Goal: Ask a question

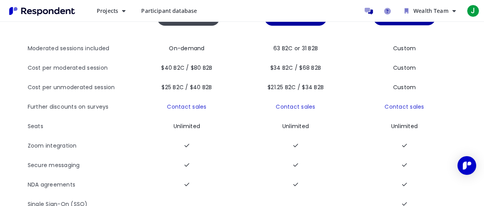
scroll to position [93, 0]
click at [70, 67] on th "Cost per moderated session" at bounding box center [81, 68] width 107 height 19
click at [118, 9] on button "Projects" at bounding box center [110, 11] width 41 height 14
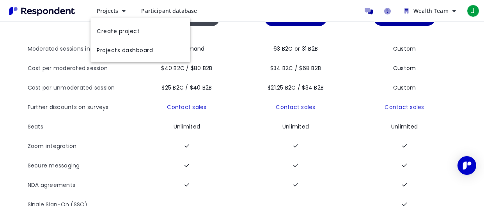
click at [31, 125] on md-backdrop at bounding box center [242, 149] width 484 height 299
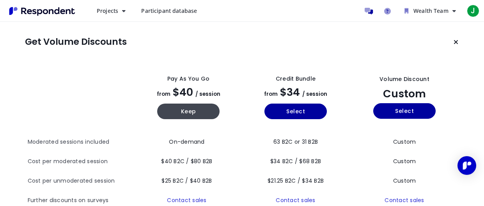
click at [172, 10] on span "Participant database" at bounding box center [169, 10] width 56 height 7
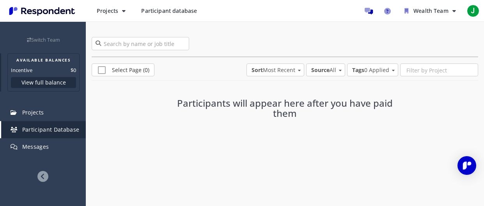
scroll to position [58, 0]
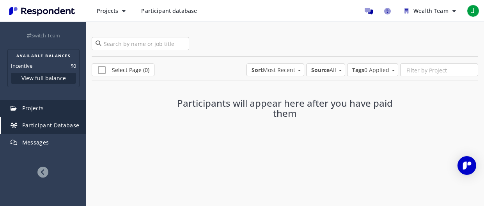
click at [34, 109] on span "Projects" at bounding box center [33, 107] width 22 height 7
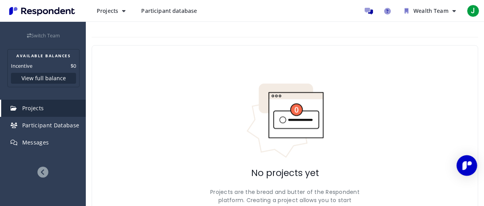
click at [459, 162] on div "Open Intercom Messenger" at bounding box center [466, 165] width 21 height 21
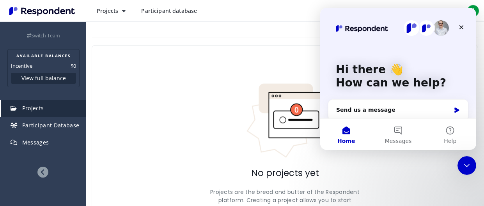
scroll to position [109, 0]
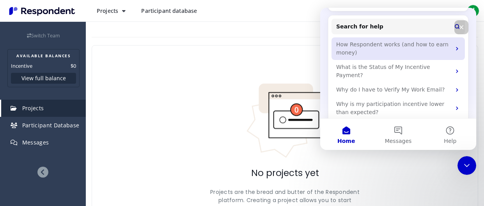
click at [415, 53] on div "How Respondent works (and how to earn money)" at bounding box center [393, 49] width 115 height 16
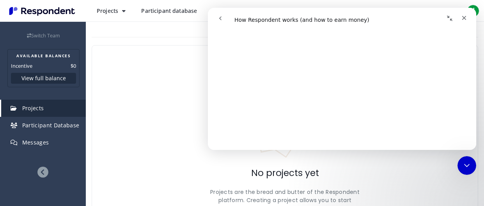
scroll to position [152, 0]
click at [385, 154] on div "No projects yet Projects are the bread and butter of the Respondent platform. C…" at bounding box center [285, 163] width 386 height 236
click at [468, 18] on div "Close" at bounding box center [464, 18] width 14 height 14
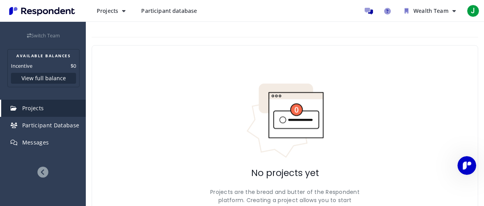
scroll to position [0, 0]
click at [371, 14] on link "Message participants" at bounding box center [368, 11] width 16 height 16
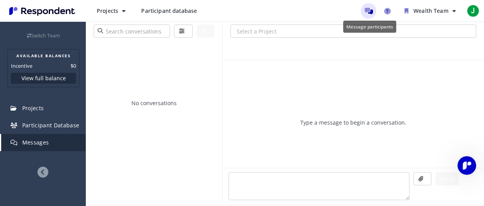
click at [371, 14] on link "Message participants" at bounding box center [368, 11] width 16 height 16
click at [47, 142] on span "Messages" at bounding box center [35, 142] width 27 height 7
click at [44, 73] on button "View full balance" at bounding box center [43, 78] width 65 height 11
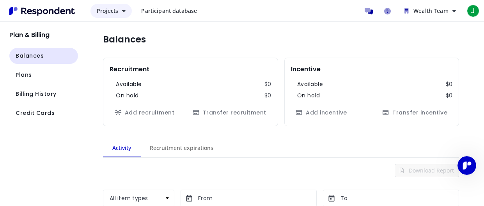
click at [114, 11] on span "Projects" at bounding box center [107, 10] width 21 height 7
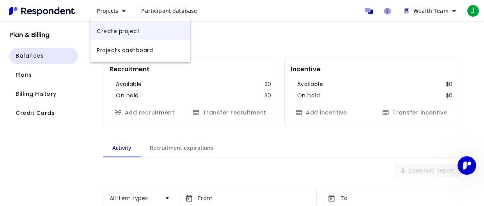
click at [124, 38] on link "Create project" at bounding box center [140, 30] width 100 height 19
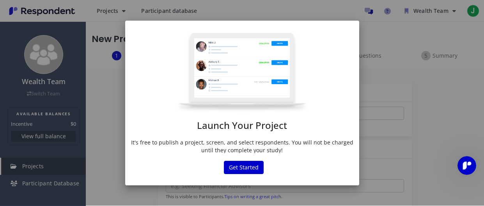
scroll to position [4, 0]
click at [244, 168] on button "Get Started" at bounding box center [244, 167] width 40 height 13
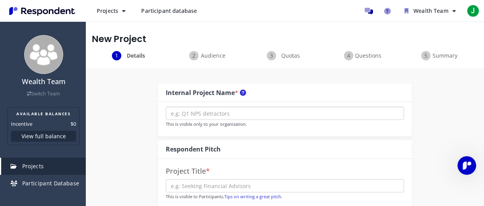
click at [217, 115] on input "text" at bounding box center [285, 113] width 238 height 13
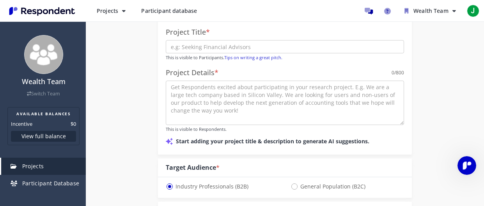
scroll to position [140, 0]
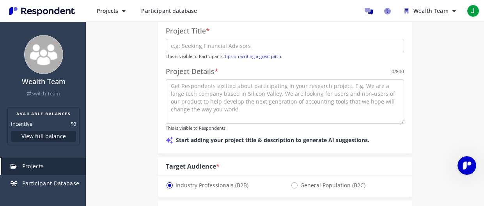
click at [217, 115] on textarea at bounding box center [285, 101] width 238 height 44
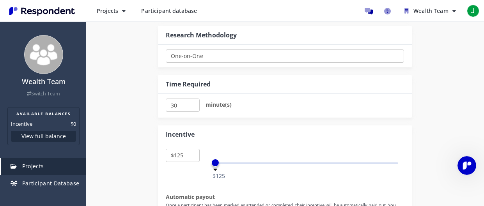
scroll to position [556, 0]
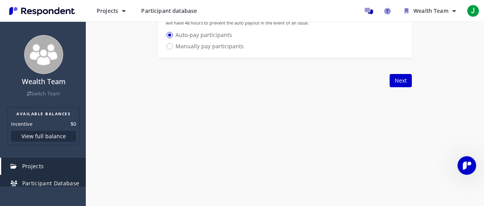
click at [35, 180] on span "Participant Database" at bounding box center [50, 183] width 57 height 7
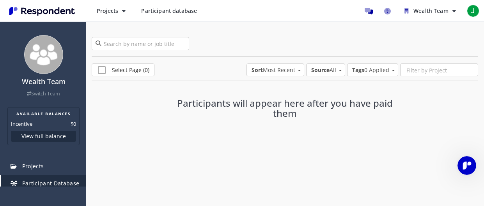
click at [35, 180] on span "Participant Database" at bounding box center [50, 183] width 57 height 7
click at [282, 70] on span "Sort Most Recent" at bounding box center [273, 70] width 44 height 8
click at [273, 65] on md-option "Most Recent" at bounding box center [274, 69] width 71 height 19
click at [323, 67] on strong "Source" at bounding box center [320, 69] width 18 height 7
click at [323, 67] on md-option "All" at bounding box center [325, 69] width 53 height 19
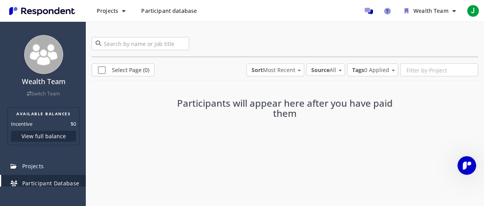
click at [322, 69] on strong "Source" at bounding box center [320, 69] width 18 height 7
click at [323, 90] on div "Marketplace" at bounding box center [321, 89] width 32 height 8
click at [462, 17] on ul "Wealth Team Available Balances Incentive $0 Balances Plans Billing history Add …" at bounding box center [420, 11] width 120 height 16
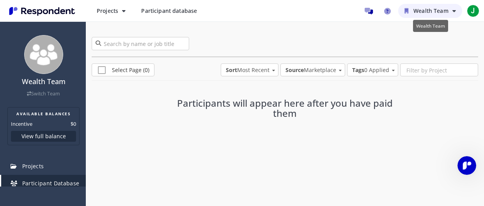
click at [429, 9] on span "Wealth Team" at bounding box center [430, 10] width 35 height 7
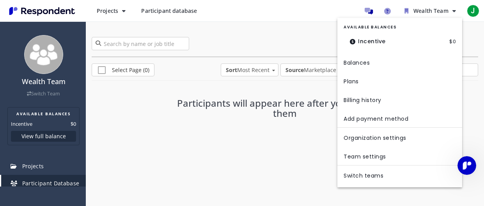
click at [28, 122] on md-backdrop at bounding box center [242, 103] width 484 height 206
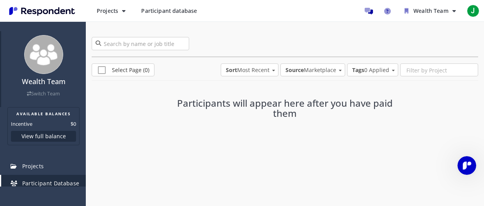
click at [39, 91] on link "Switch Team" at bounding box center [43, 93] width 33 height 7
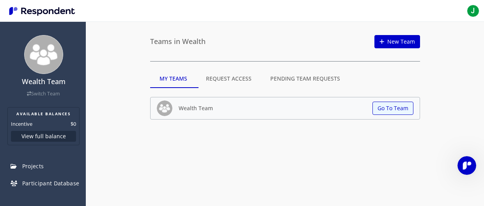
click at [296, 78] on md-tab-item "Pending Team Requests" at bounding box center [305, 78] width 88 height 19
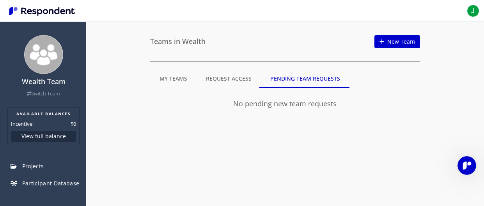
click at [180, 85] on md-tab-item "My Teams" at bounding box center [173, 78] width 46 height 19
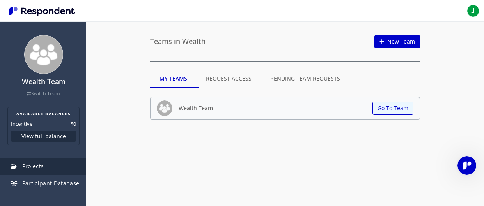
click at [55, 172] on link "Projects" at bounding box center [43, 166] width 85 height 17
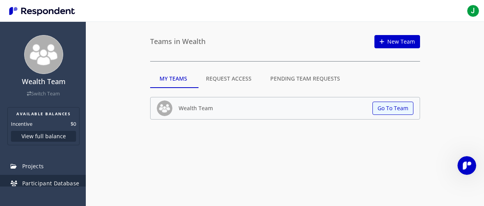
click at [56, 181] on span "Participant Database" at bounding box center [50, 183] width 57 height 7
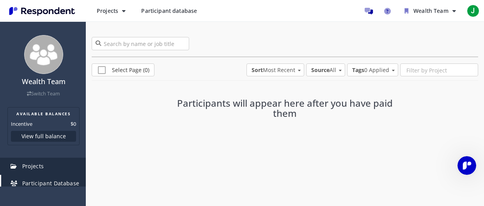
click at [38, 164] on span "Projects" at bounding box center [33, 165] width 22 height 7
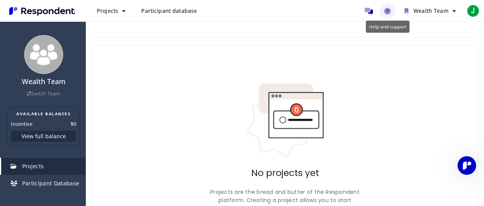
click at [386, 13] on icon "Help and support" at bounding box center [387, 11] width 7 height 7
click at [128, 15] on button "Projects" at bounding box center [110, 11] width 41 height 14
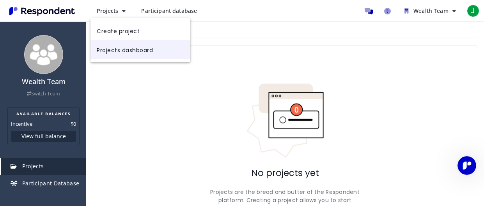
click at [138, 46] on link "Projects dashboard" at bounding box center [140, 49] width 100 height 19
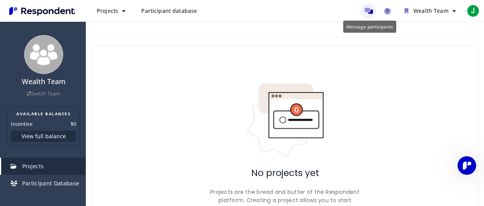
click at [369, 12] on icon "Message participants" at bounding box center [368, 11] width 8 height 7
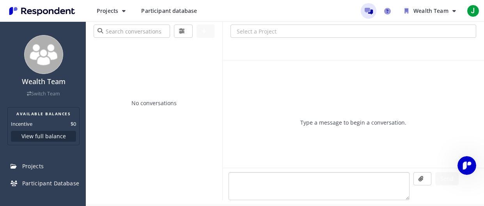
click at [305, 198] on textarea at bounding box center [318, 186] width 181 height 28
click at [386, 16] on link "Help and support" at bounding box center [387, 11] width 16 height 16
click at [328, 176] on textarea at bounding box center [318, 186] width 181 height 28
type textarea "how does it work"
click at [438, 178] on button "Send" at bounding box center [446, 178] width 23 height 13
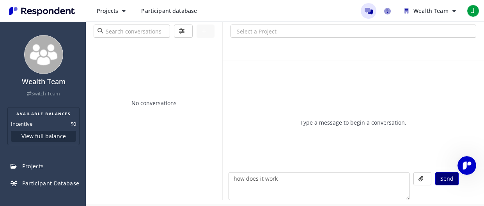
click at [438, 178] on button "Send" at bounding box center [446, 178] width 23 height 13
click at [448, 184] on button "Send" at bounding box center [446, 178] width 23 height 13
click at [323, 165] on div "Type a message to begin a conversation." at bounding box center [352, 114] width 261 height 108
click at [325, 184] on textarea "how does it work" at bounding box center [318, 186] width 181 height 28
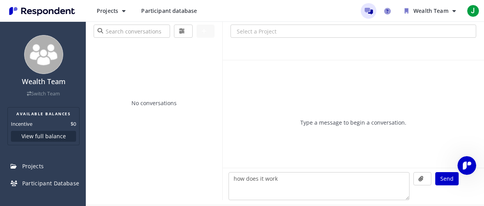
click at [355, 101] on div "Type a message to begin a conversation." at bounding box center [352, 114] width 261 height 108
click at [348, 172] on textarea "how does it work" at bounding box center [318, 186] width 181 height 28
click at [469, 12] on span "J" at bounding box center [472, 11] width 12 height 12
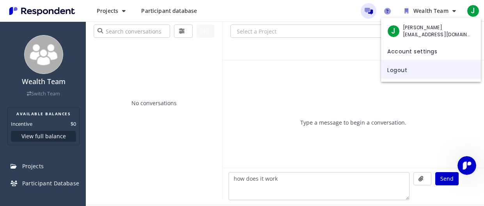
click at [423, 70] on link "Logout" at bounding box center [431, 69] width 100 height 19
